Goal: Task Accomplishment & Management: Manage account settings

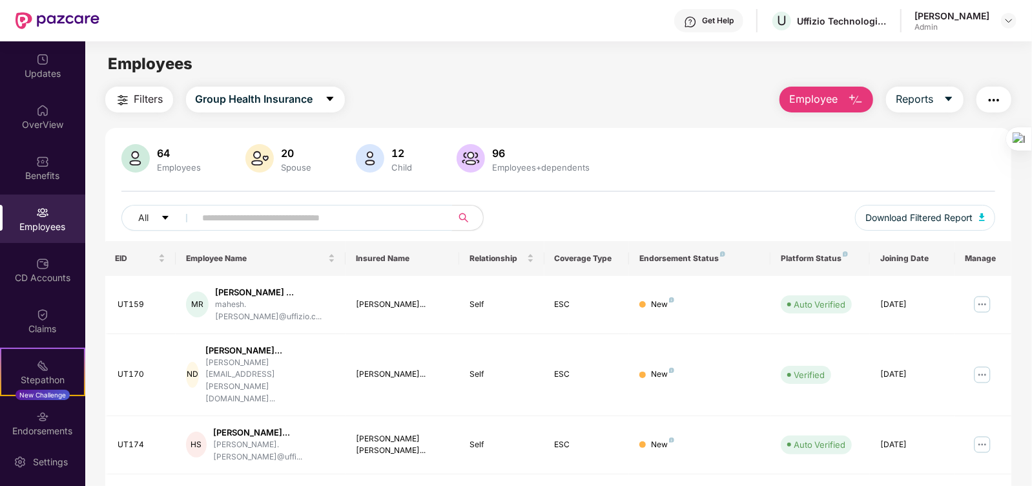
click at [236, 213] on input "text" at bounding box center [319, 217] width 232 height 19
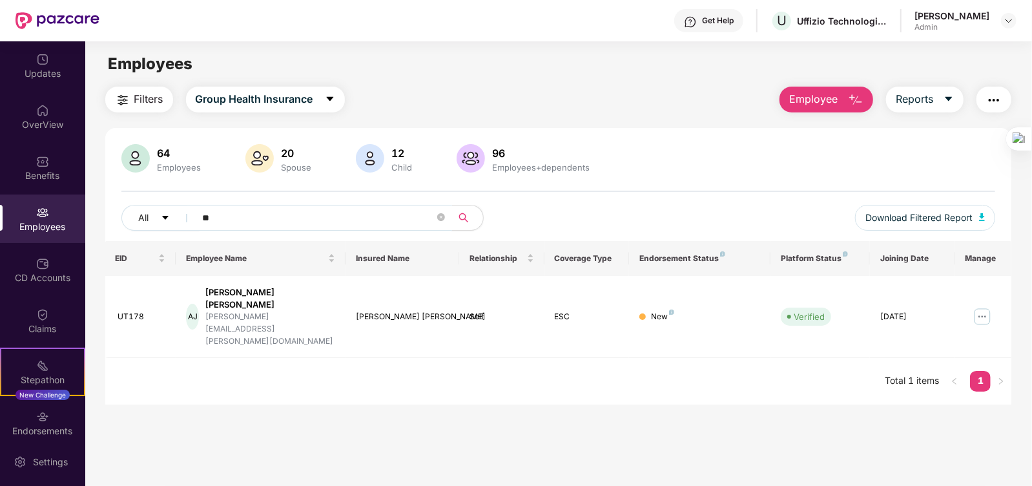
type input "*"
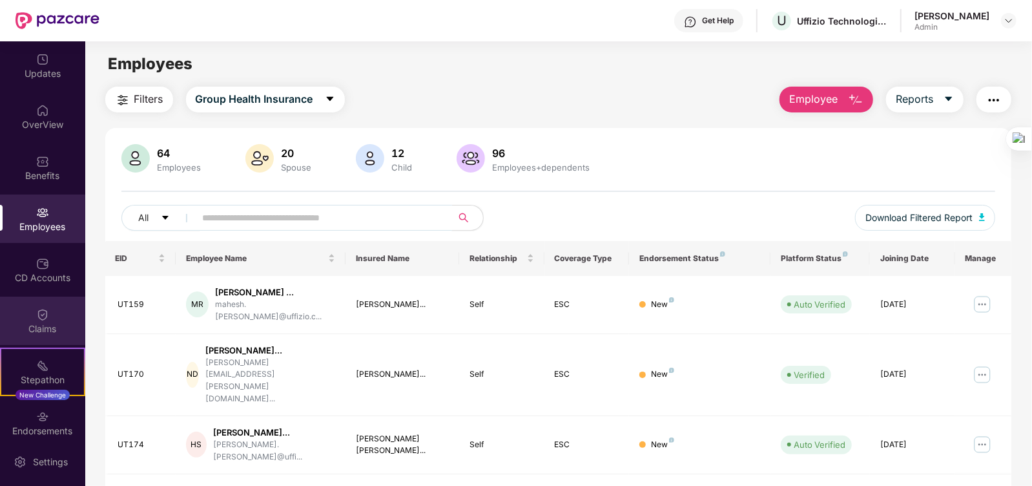
click at [49, 338] on div "Claims" at bounding box center [42, 320] width 85 height 48
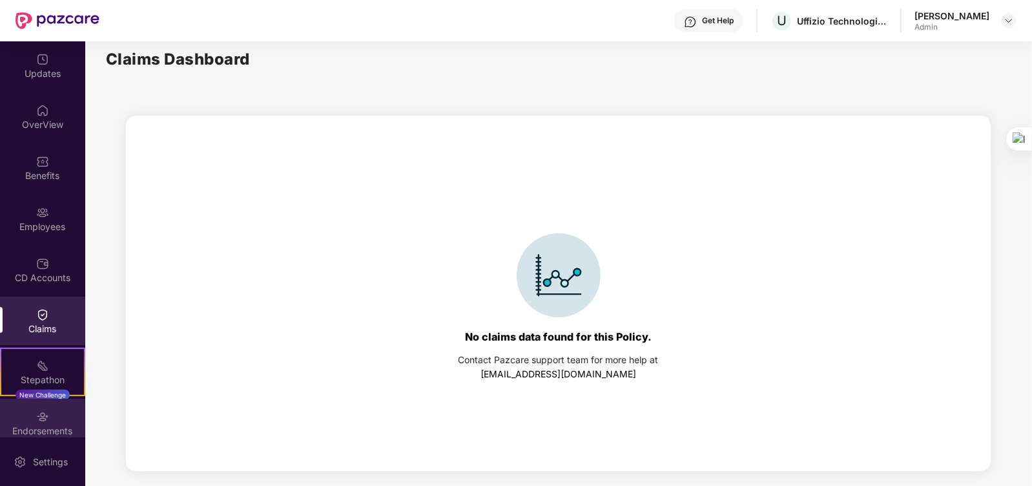
click at [54, 429] on div "Endorsements" at bounding box center [42, 430] width 85 height 13
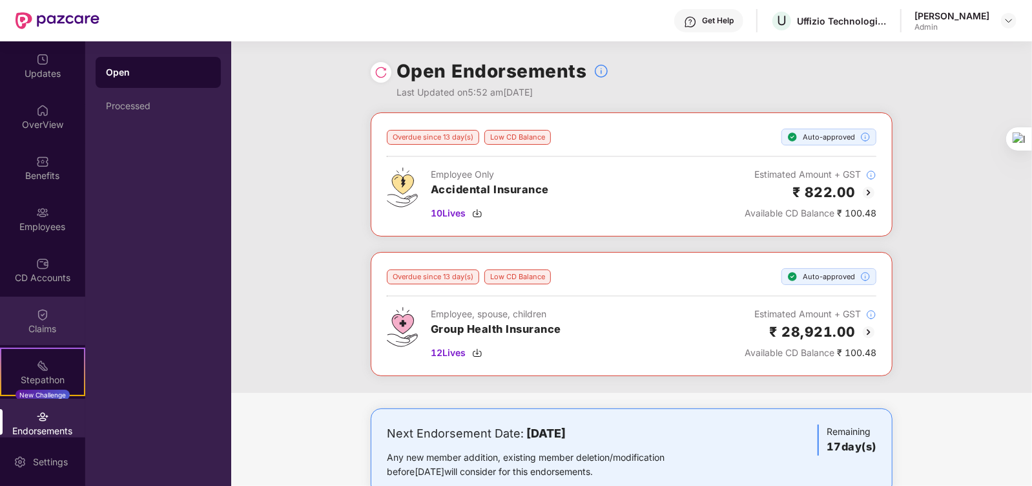
click at [48, 322] on div "Claims" at bounding box center [42, 328] width 85 height 13
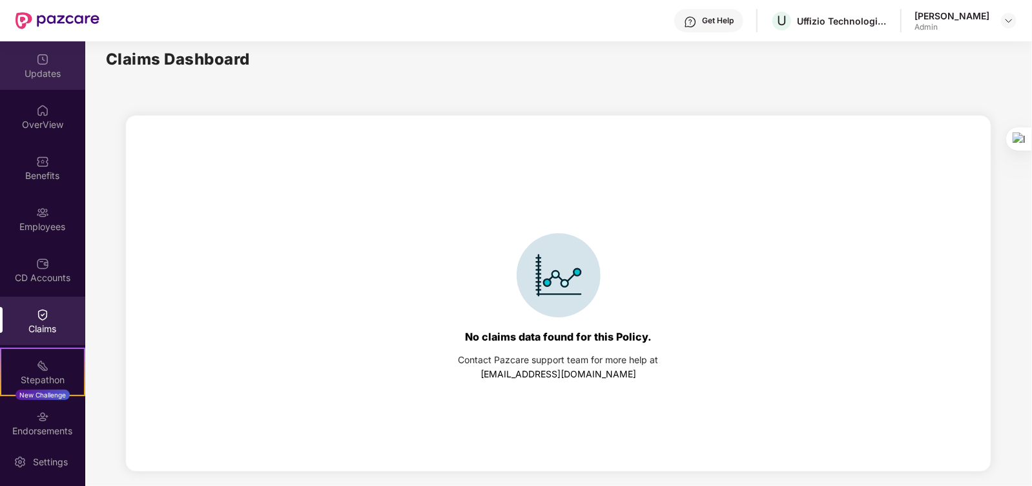
click at [60, 67] on div "Updates" at bounding box center [42, 73] width 85 height 13
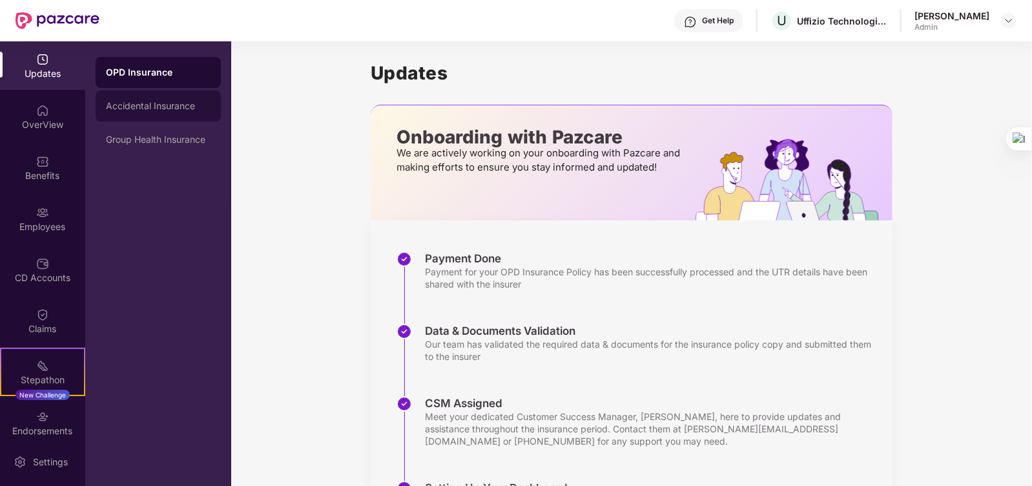
click at [169, 98] on div "Accidental Insurance" at bounding box center [158, 105] width 125 height 31
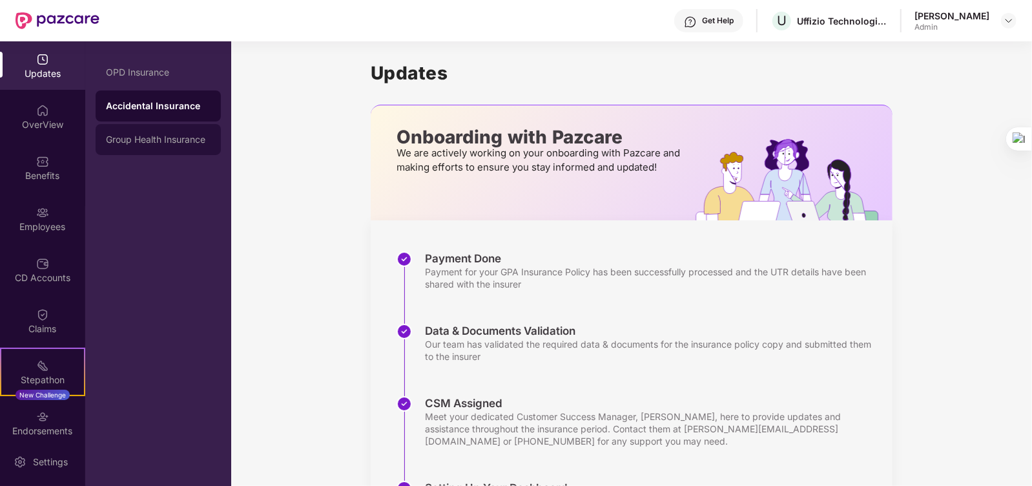
click at [168, 149] on div "Group Health Insurance" at bounding box center [158, 139] width 125 height 31
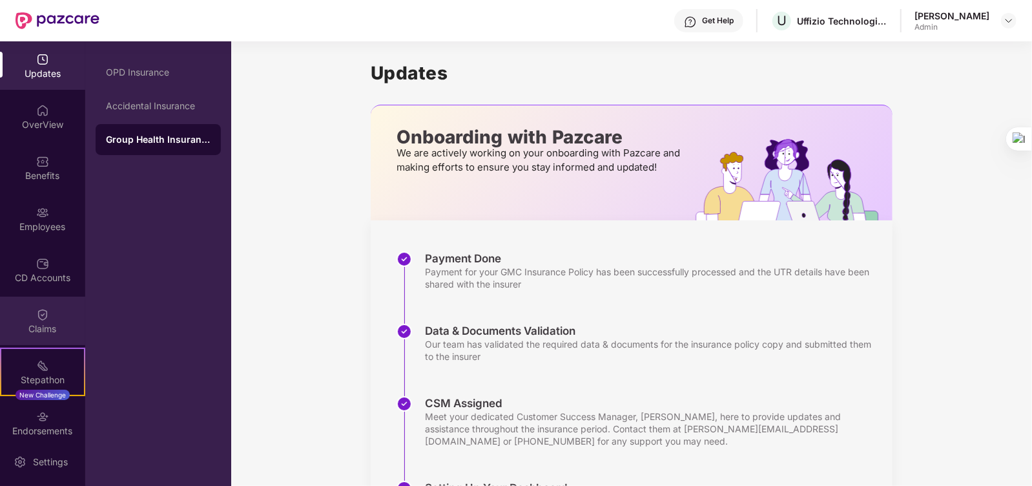
click at [39, 314] on img at bounding box center [42, 314] width 13 height 13
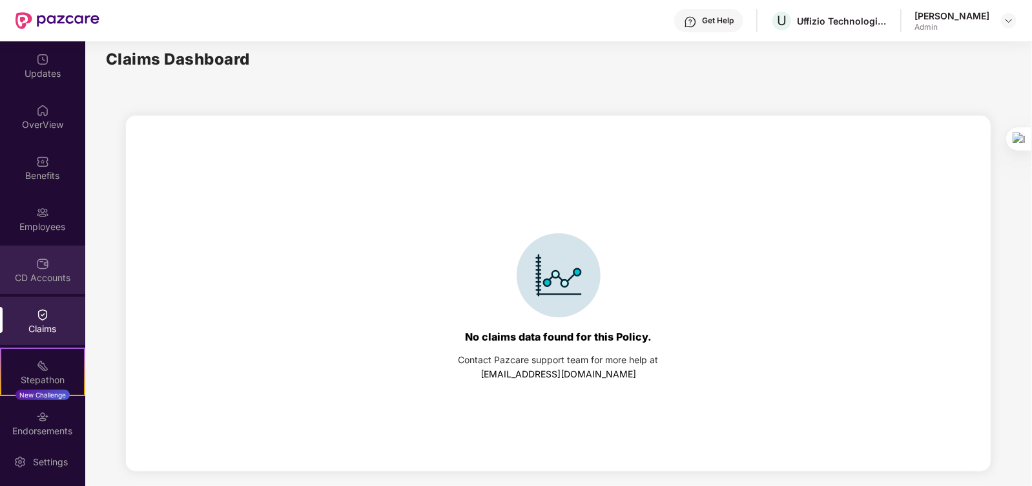
click at [37, 265] on img at bounding box center [42, 263] width 13 height 13
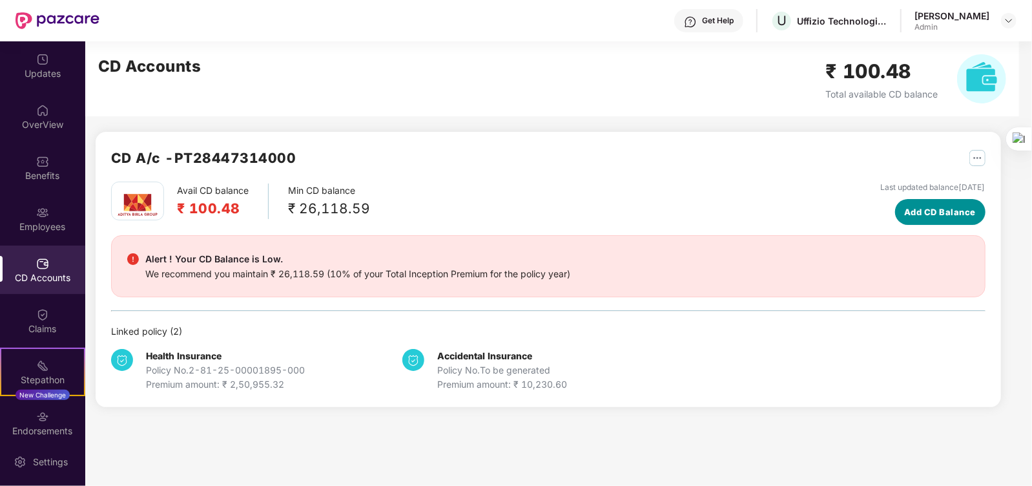
click at [904, 215] on span "Add CD Balance" at bounding box center [940, 211] width 72 height 13
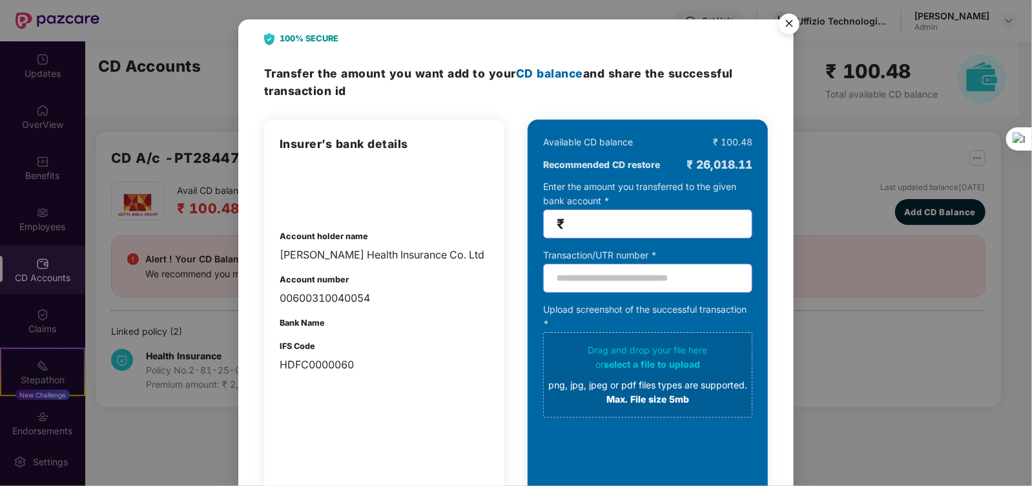
click at [608, 221] on input "number" at bounding box center [653, 223] width 172 height 15
click at [789, 20] on img "Close" at bounding box center [789, 26] width 36 height 36
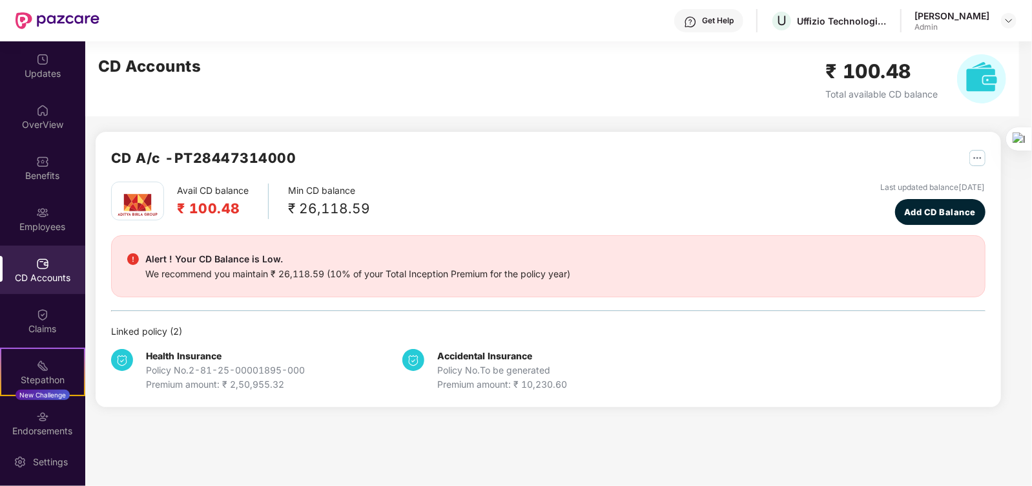
click at [962, 236] on div "CD A/c - PT28447314000 Avail CD balance ₹ 100.48 Min CD balance ₹ 26,118.59 Las…" at bounding box center [543, 231] width 916 height 381
drag, startPoint x: 189, startPoint y: 201, endPoint x: 245, endPoint y: 206, distance: 57.0
click at [245, 206] on h2 "₹ 100.48" at bounding box center [213, 208] width 72 height 21
click at [935, 205] on div "CD A/c - PT28447314000 Avail CD balance ₹ 100.48 Min CD balance ₹ 26,118.59 Las…" at bounding box center [543, 231] width 916 height 381
